Goal: Check status: Check status

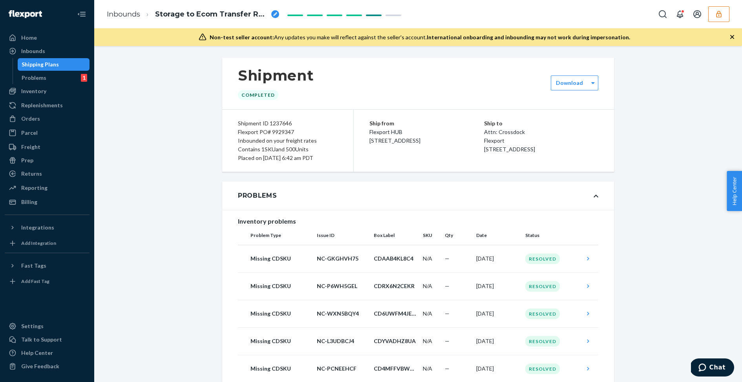
scroll to position [182, 0]
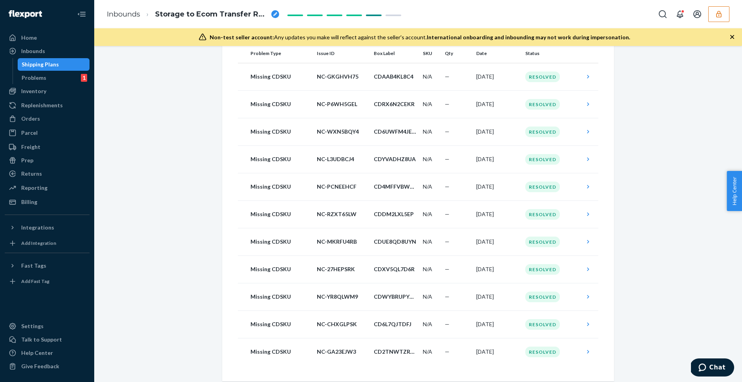
click at [719, 20] on button "button" at bounding box center [718, 14] width 21 height 16
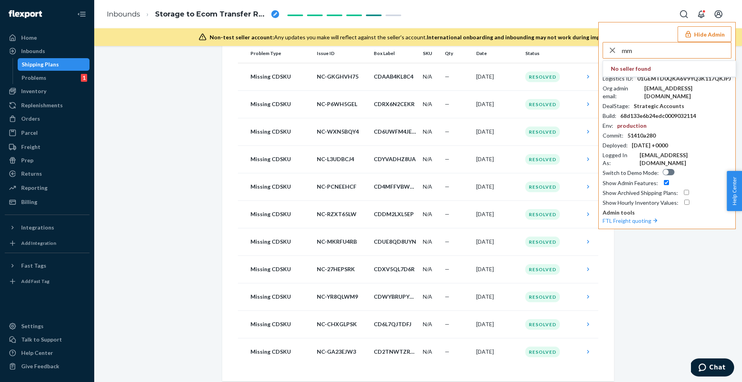
type input "m"
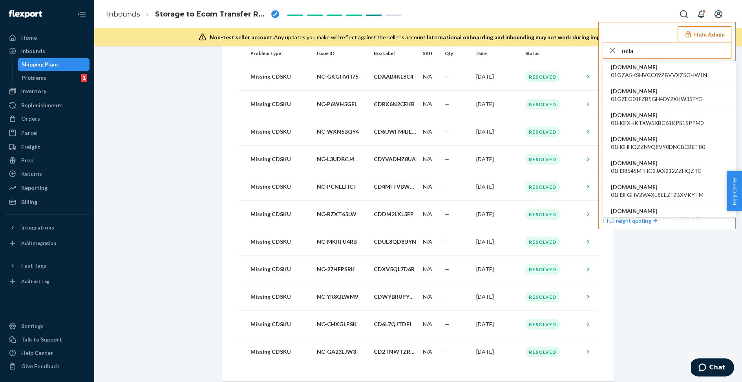
scroll to position [174, 0]
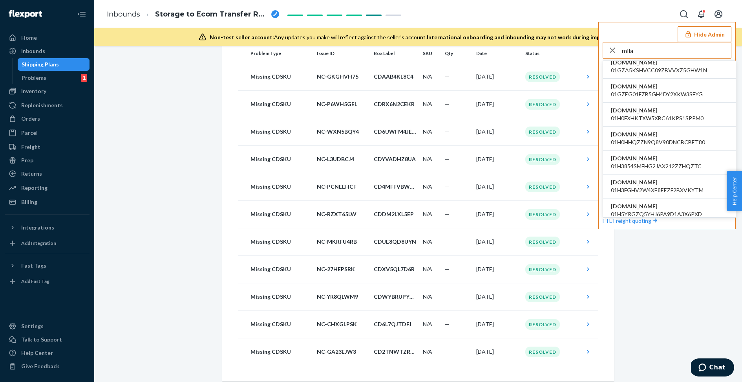
click at [624, 51] on input "mila" at bounding box center [676, 50] width 109 height 16
paste input "ersanmilacarescom"
type input "ersanmilacarescom"
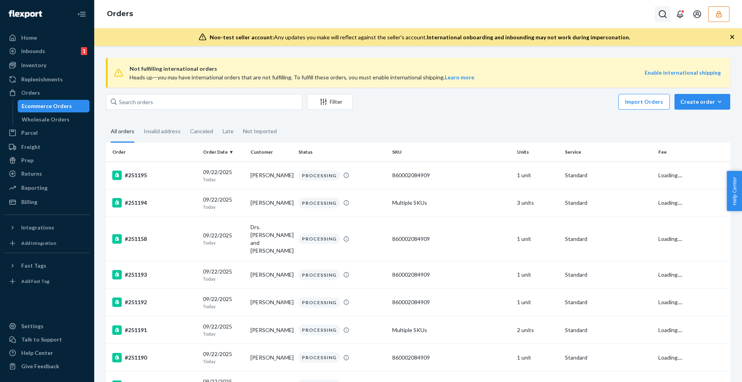
click at [665, 12] on icon "Open Search Box" at bounding box center [662, 13] width 9 height 9
click at [611, 8] on div at bounding box center [608, 14] width 126 height 16
click at [604, 13] on input "Search Input" at bounding box center [604, 14] width 97 height 8
click at [716, 14] on icon "button" at bounding box center [719, 14] width 8 height 8
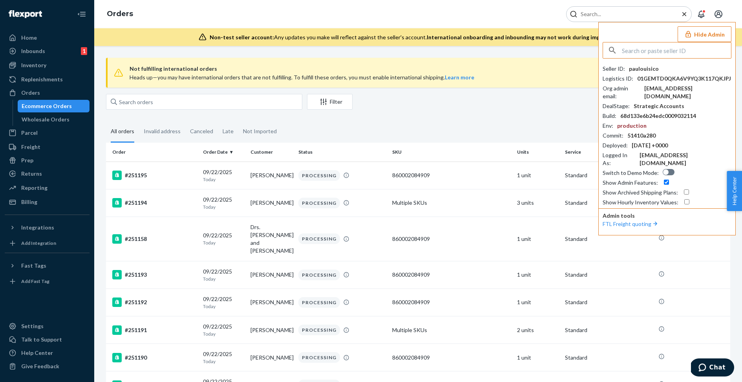
click at [630, 48] on input "text" at bounding box center [676, 50] width 109 height 16
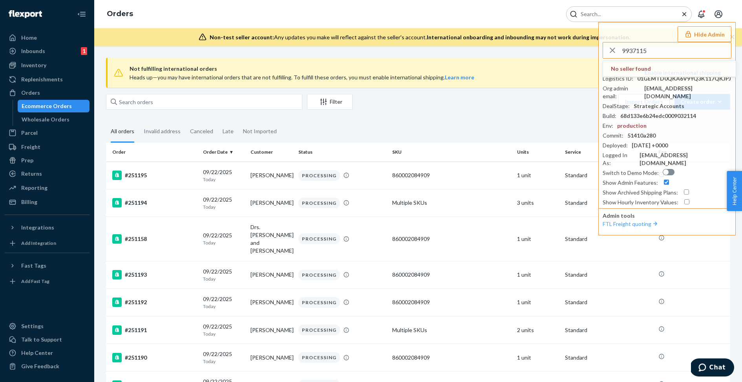
type input "9937115"
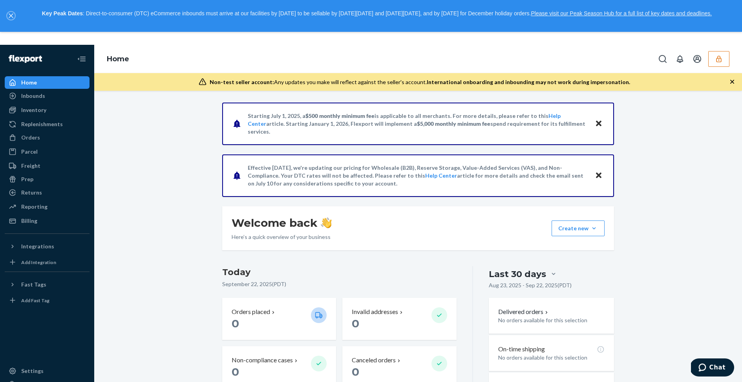
click at [9, 18] on icon "close," at bounding box center [11, 15] width 5 height 5
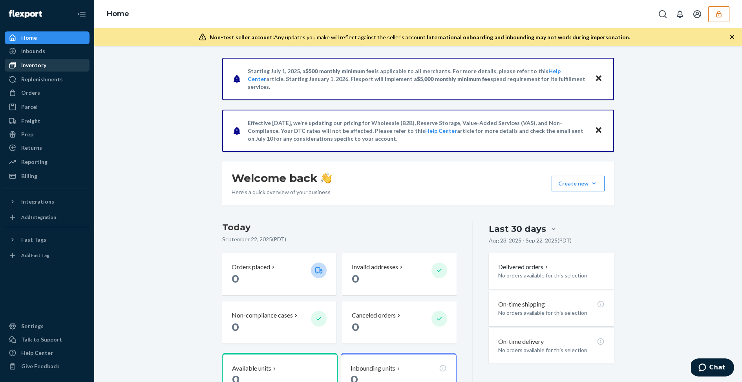
click at [45, 63] on div "Inventory" at bounding box center [46, 65] width 83 height 11
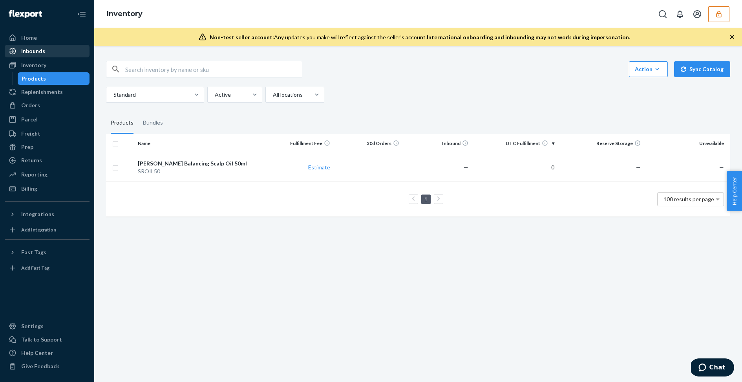
click at [40, 48] on div "Inbounds" at bounding box center [33, 51] width 24 height 8
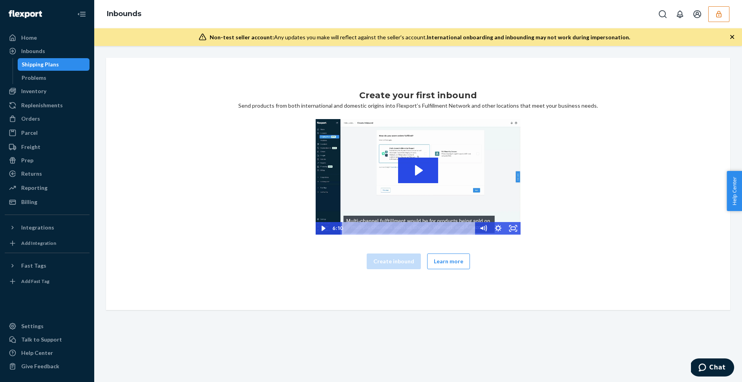
click at [721, 11] on icon "button" at bounding box center [719, 14] width 8 height 8
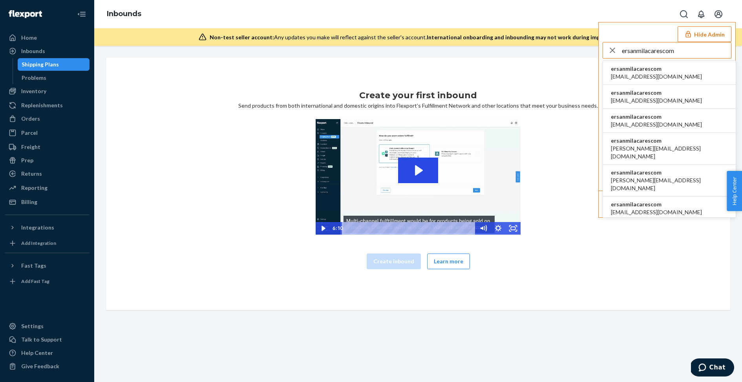
type input "ersanmilacarescom"
click at [671, 71] on li "ersanmilacarescom [EMAIL_ADDRESS][DOMAIN_NAME]" at bounding box center [669, 73] width 133 height 24
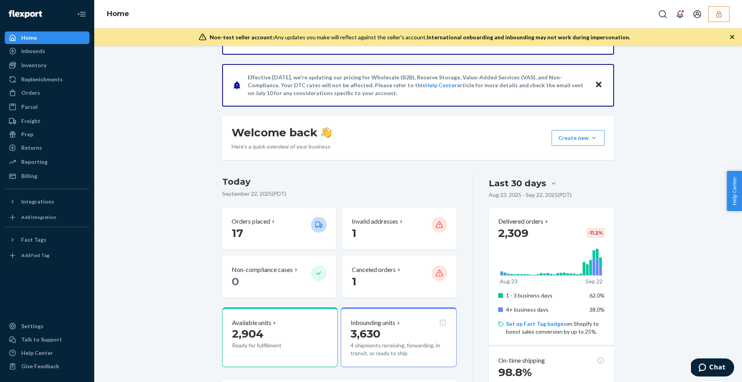
scroll to position [59, 0]
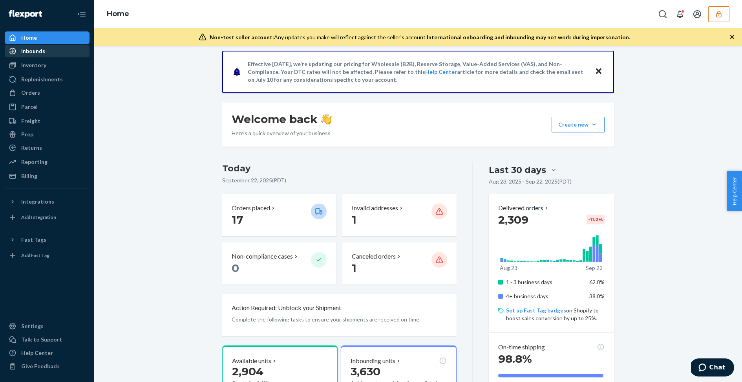
click at [31, 48] on div "Inbounds" at bounding box center [33, 51] width 24 height 8
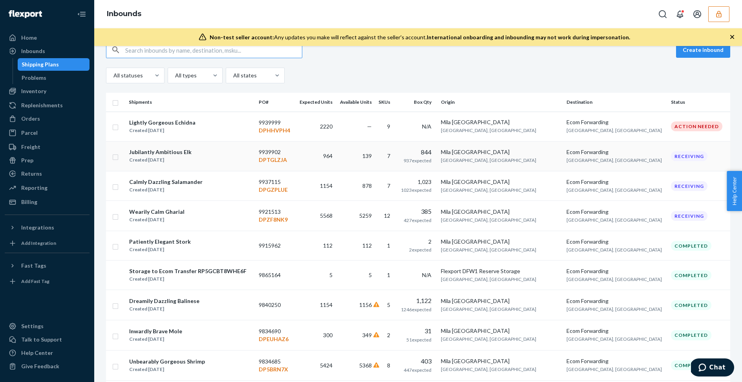
scroll to position [72, 0]
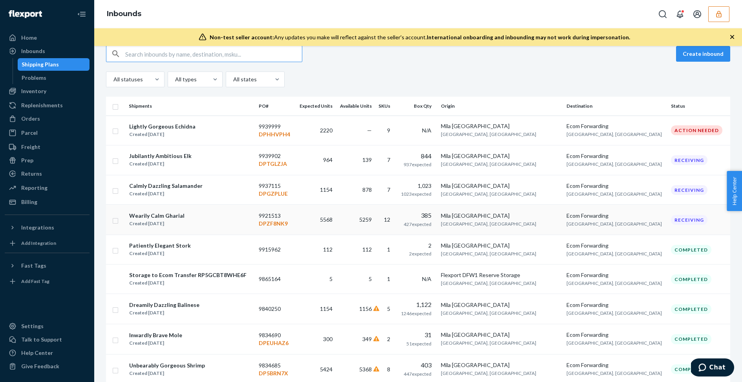
click at [267, 224] on p "DPZF8NK9" at bounding box center [276, 224] width 34 height 8
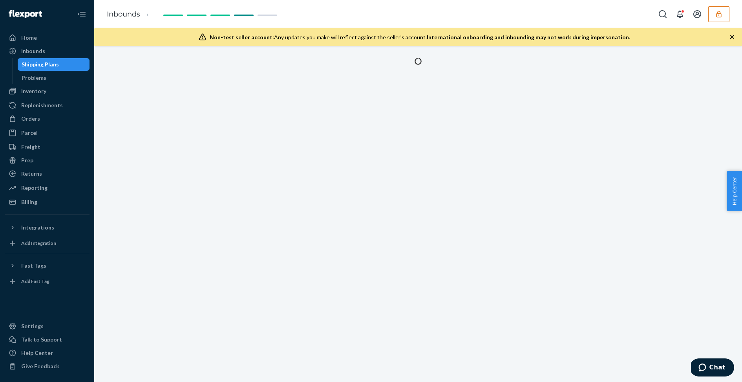
click at [267, 224] on div at bounding box center [418, 214] width 648 height 336
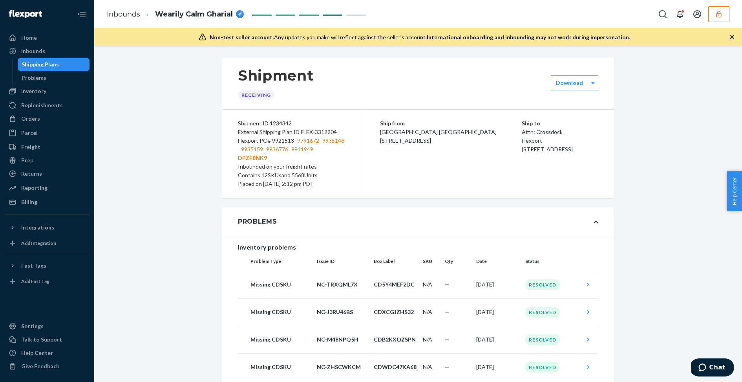
click at [253, 155] on p "DPZF8NK9" at bounding box center [293, 158] width 110 height 9
copy p "DPZF8NK9"
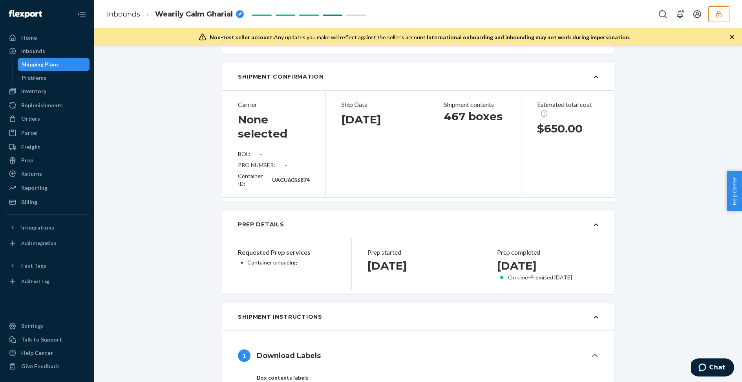
scroll to position [869, 0]
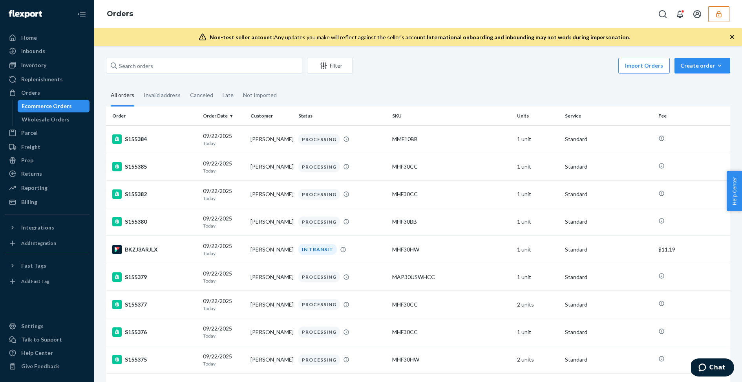
click at [715, 16] on icon "button" at bounding box center [719, 14] width 8 height 8
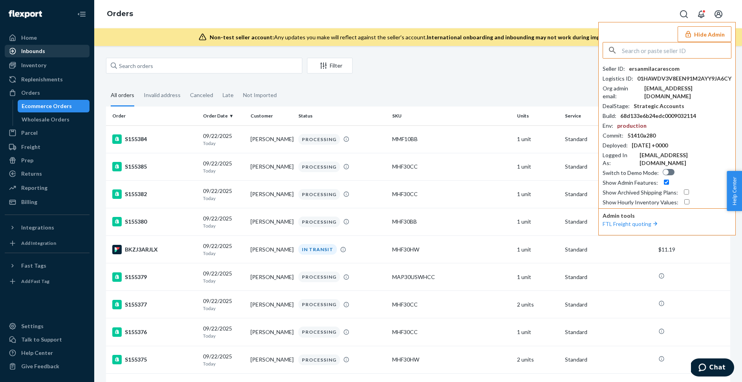
click at [37, 51] on div "Inbounds" at bounding box center [33, 51] width 24 height 8
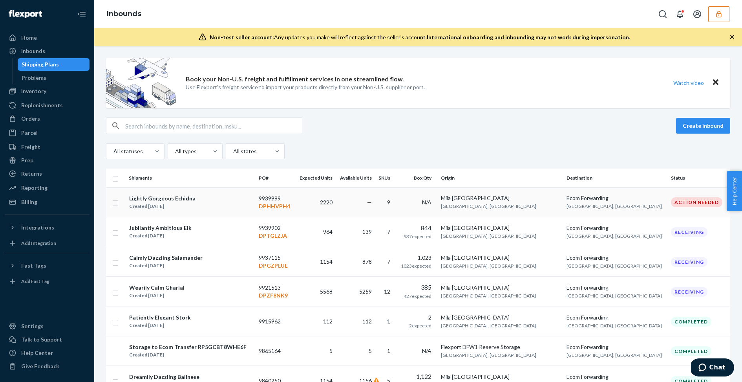
click at [210, 202] on div "Lightly Gorgeous Echidna Created [DATE]" at bounding box center [191, 202] width 124 height 16
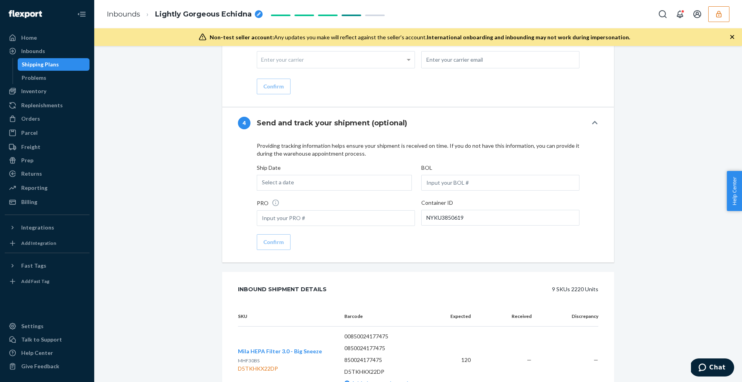
scroll to position [1051, 0]
